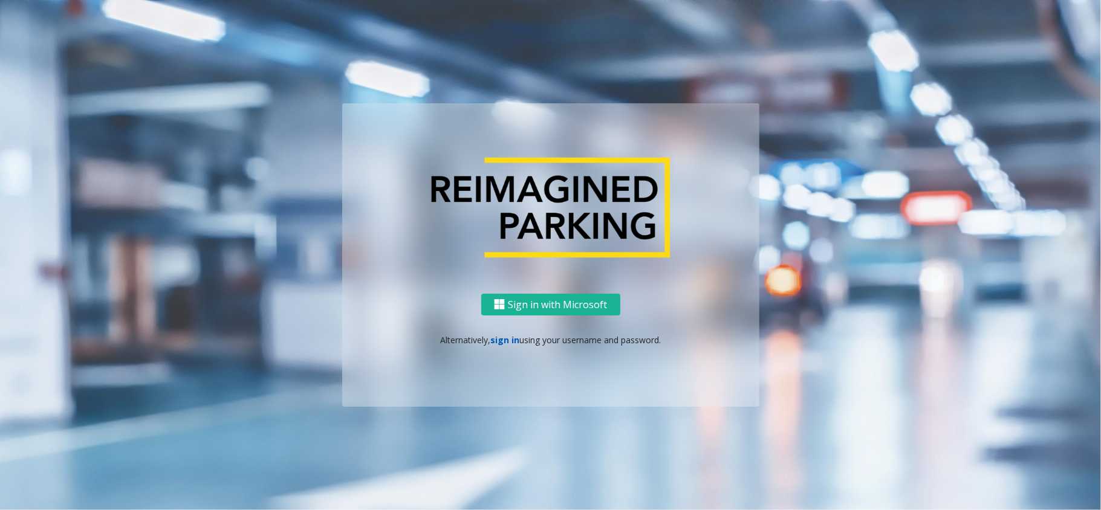
click at [501, 337] on link "sign in" at bounding box center [504, 339] width 29 height 11
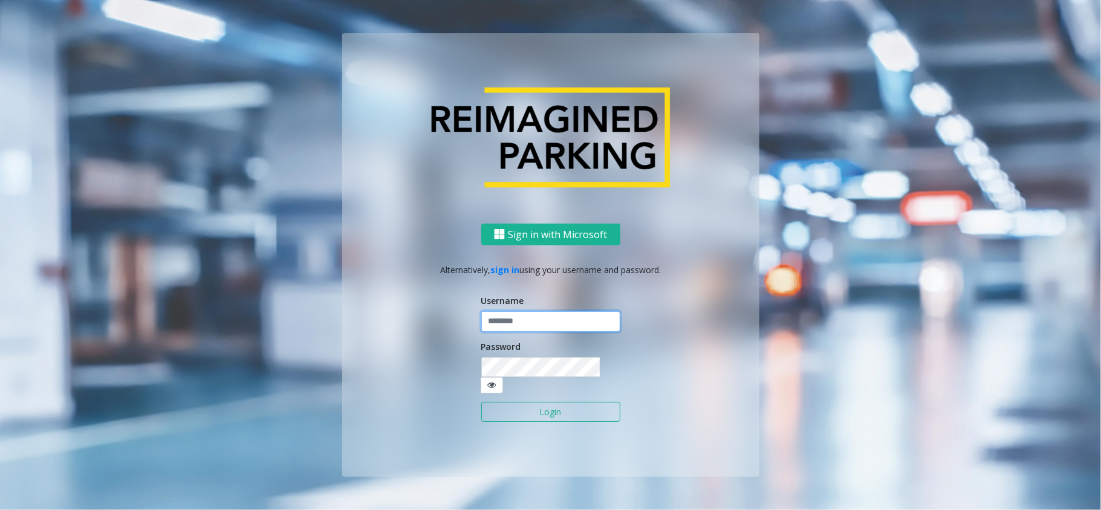
type input "*********"
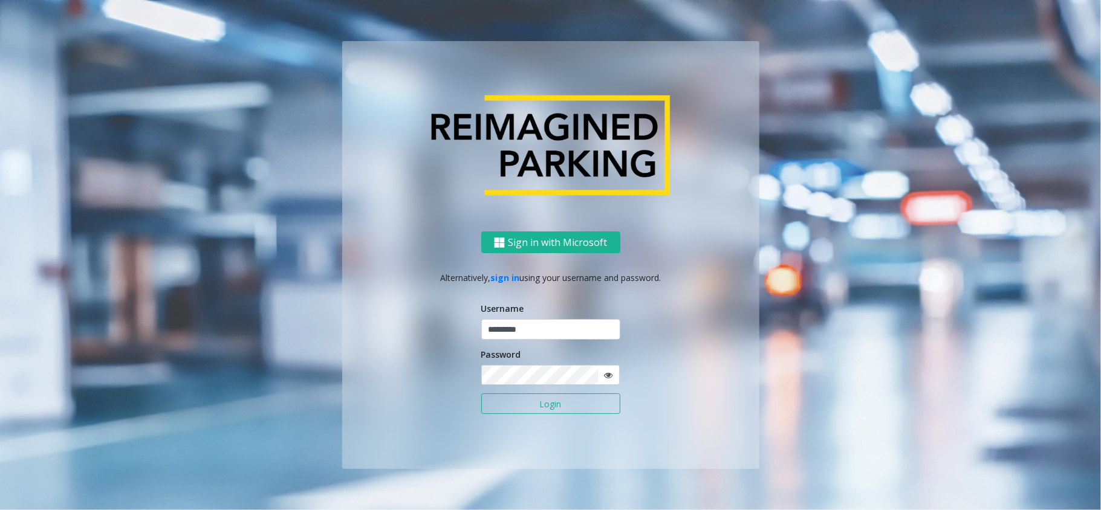
click at [587, 402] on button "Login" at bounding box center [550, 404] width 139 height 21
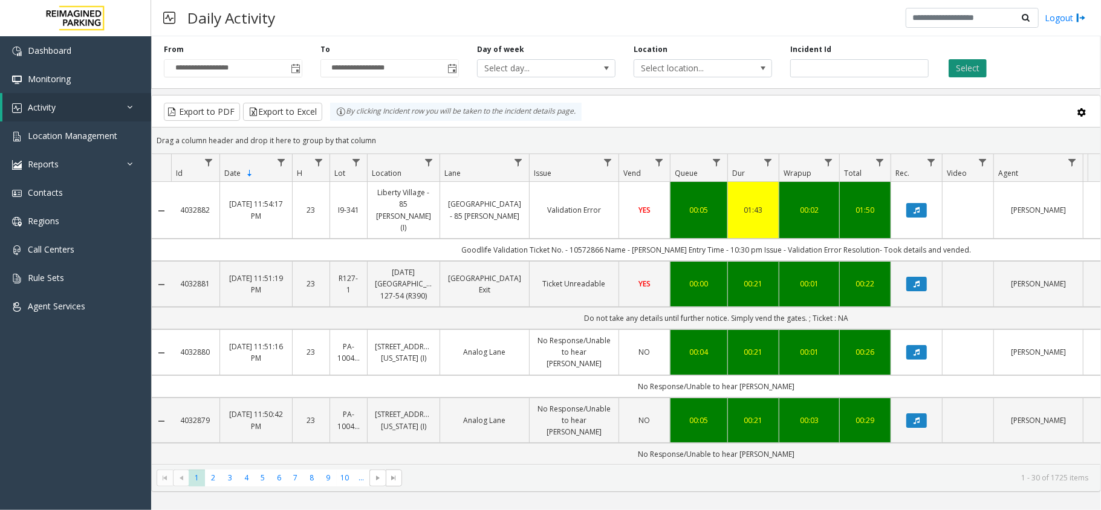
click at [986, 69] on button "Select" at bounding box center [968, 68] width 38 height 18
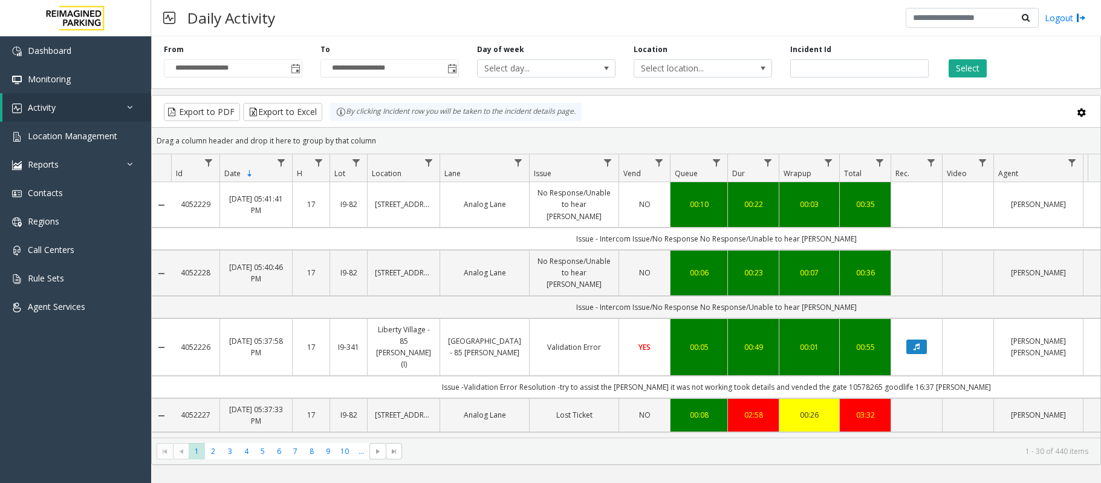
click at [974, 73] on button "Select" at bounding box center [968, 68] width 38 height 18
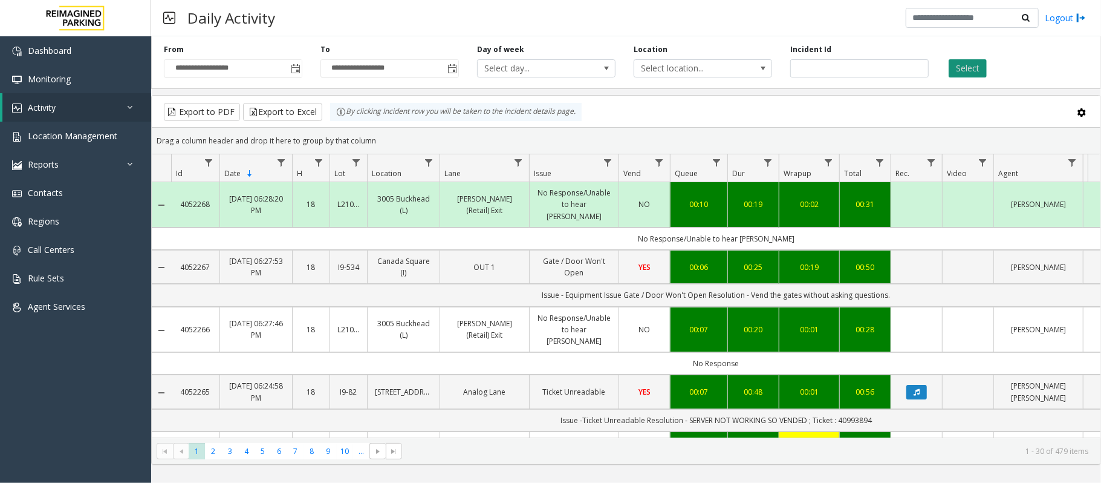
click at [955, 70] on button "Select" at bounding box center [968, 68] width 38 height 18
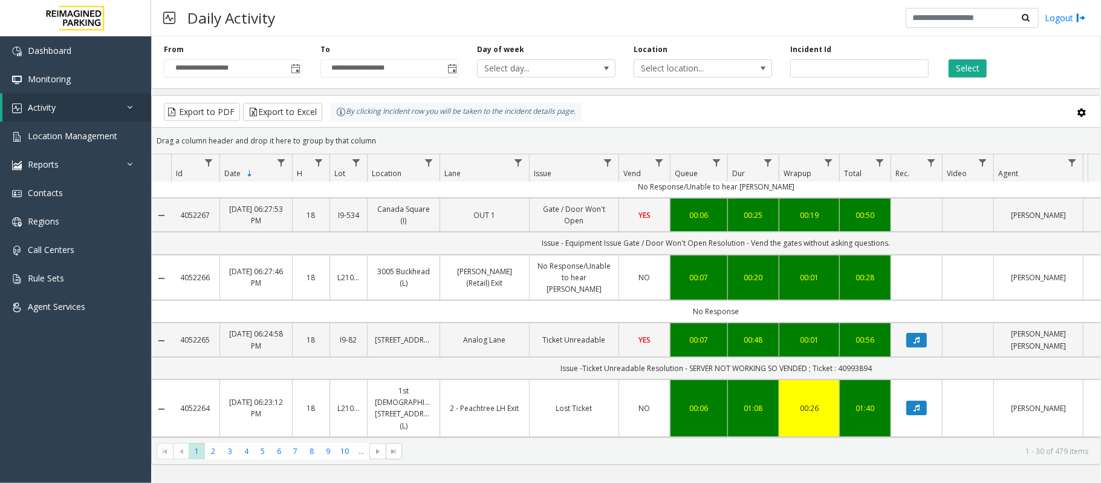
scroll to position [80, 0]
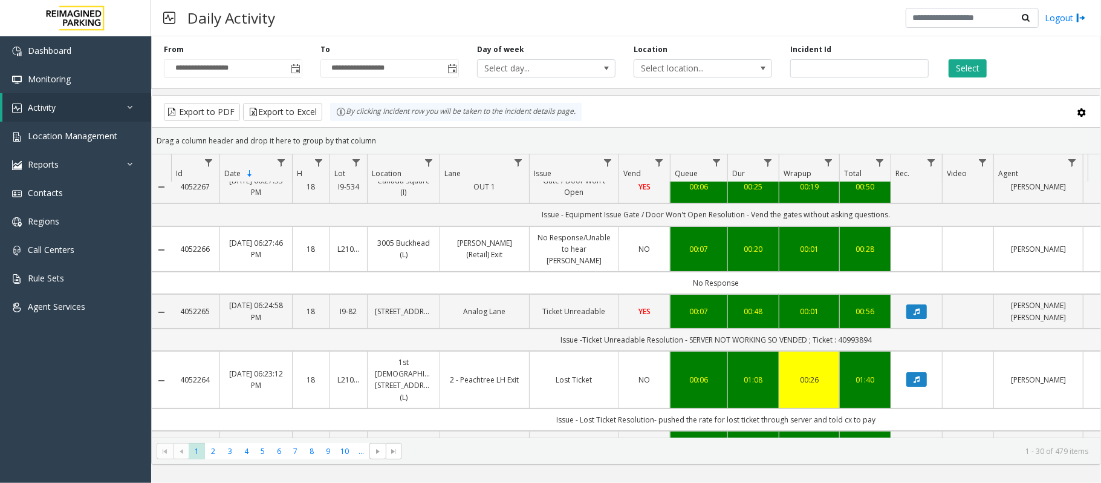
drag, startPoint x: 516, startPoint y: 318, endPoint x: 939, endPoint y: 315, distance: 422.7
click at [939, 328] on td "Issue -Ticket Unreadable Resolution - SERVER NOT WORKING SO VENDED ; Ticket : 4…" at bounding box center [716, 339] width 1090 height 22
